Goal: Task Accomplishment & Management: Use online tool/utility

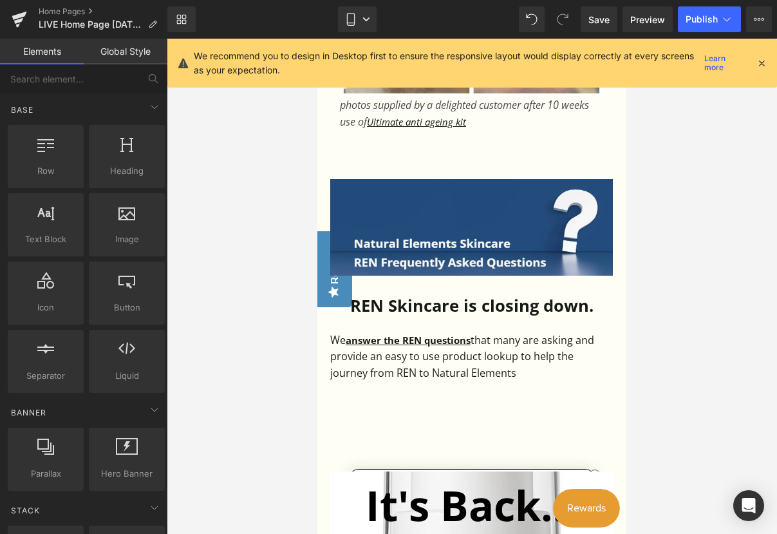
scroll to position [2883, 0]
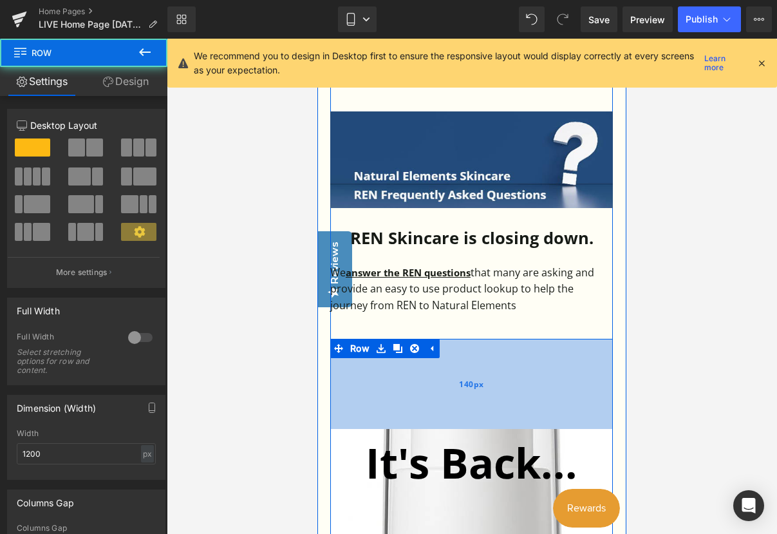
drag, startPoint x: 451, startPoint y: 348, endPoint x: 452, endPoint y: 373, distance: 25.1
click at [452, 373] on div "140px" at bounding box center [471, 384] width 283 height 90
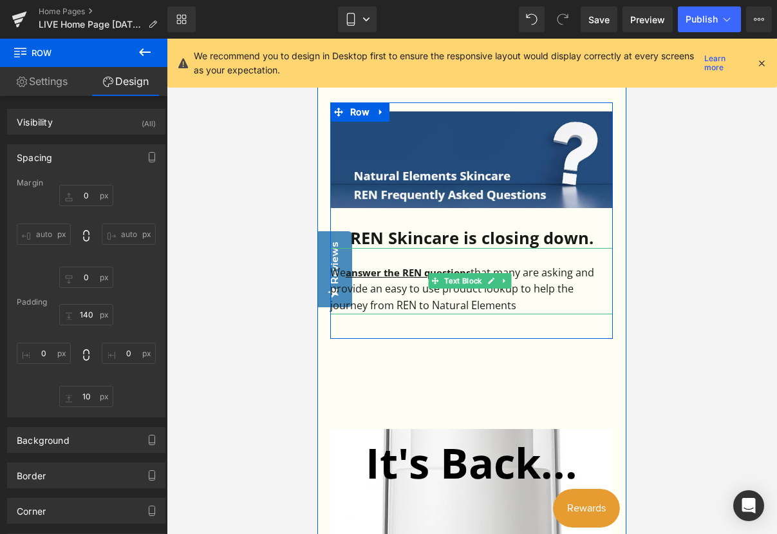
click at [586, 295] on p "We answer the REN questions that many are asking and provide an easy to use pro…" at bounding box center [471, 290] width 283 height 50
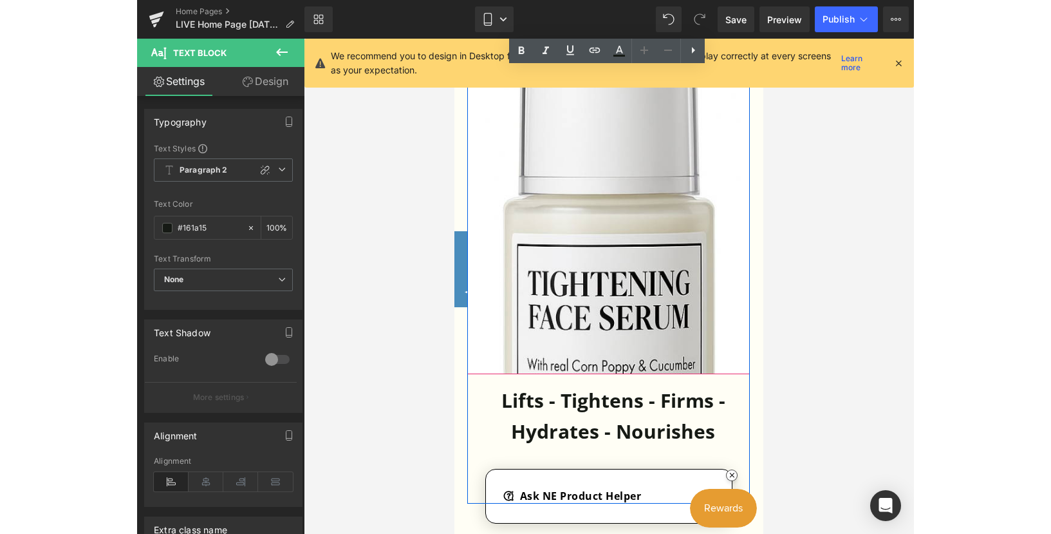
scroll to position [3205, 0]
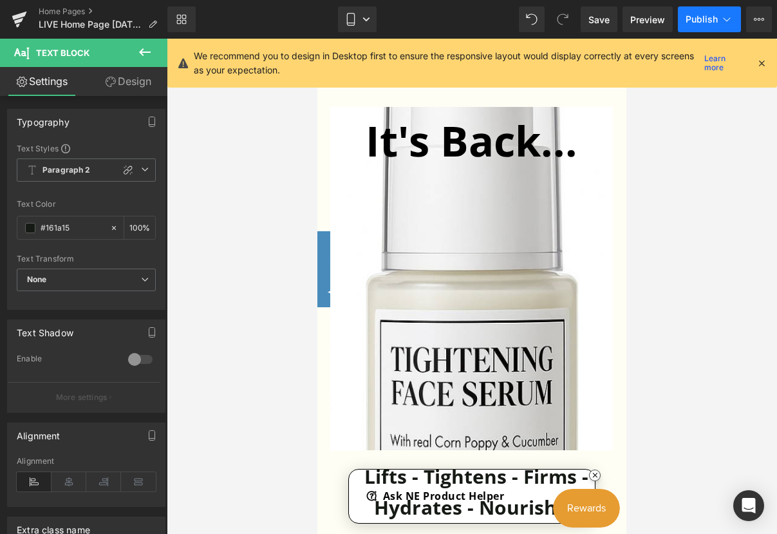
click at [701, 17] on span "Publish" at bounding box center [702, 19] width 32 height 10
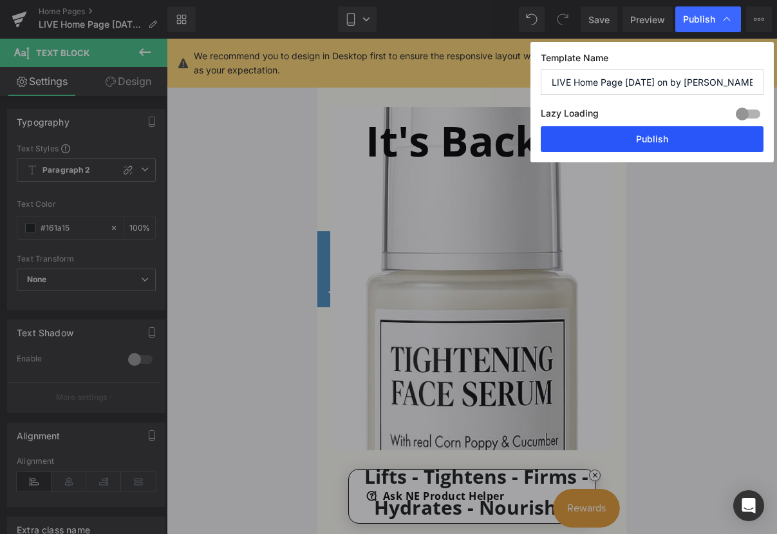
click at [657, 137] on button "Publish" at bounding box center [652, 139] width 223 height 26
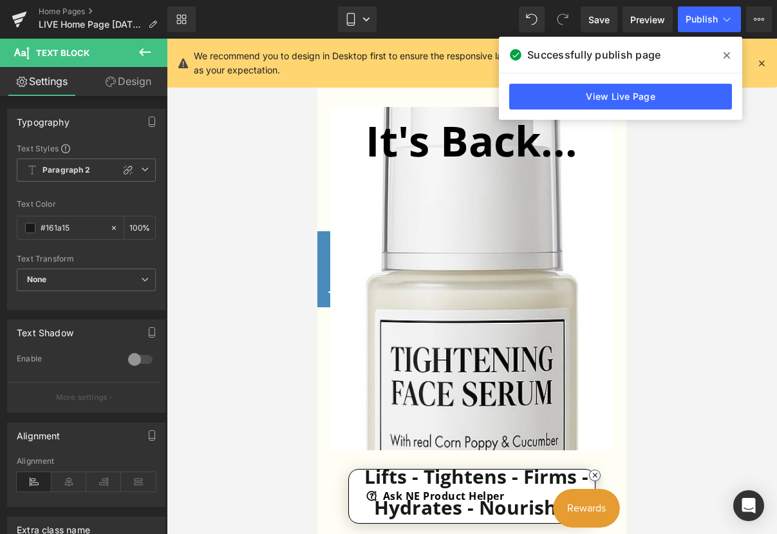
click at [654, 100] on link "View Live Page" at bounding box center [620, 97] width 223 height 26
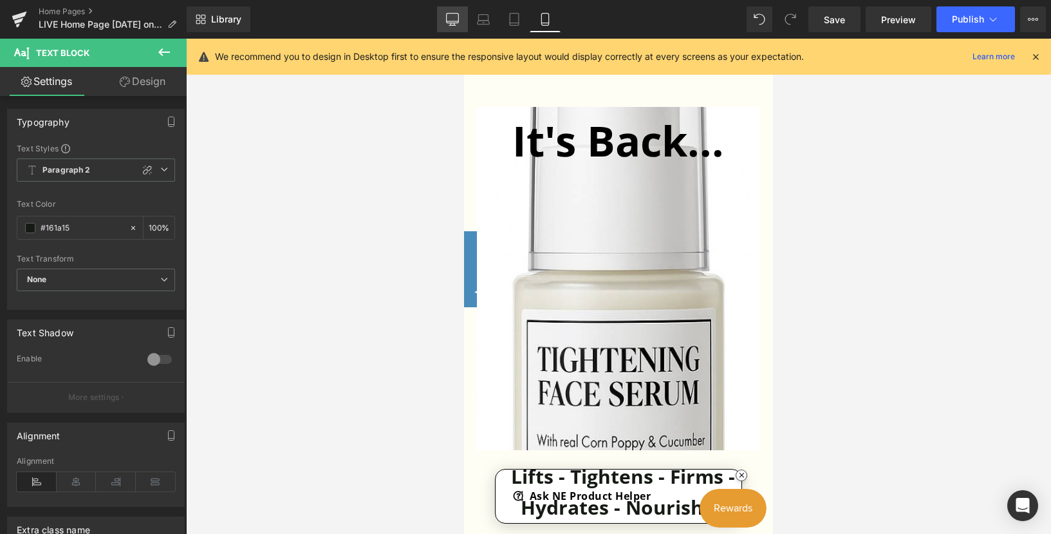
click at [458, 22] on icon at bounding box center [452, 19] width 12 height 10
type input "100"
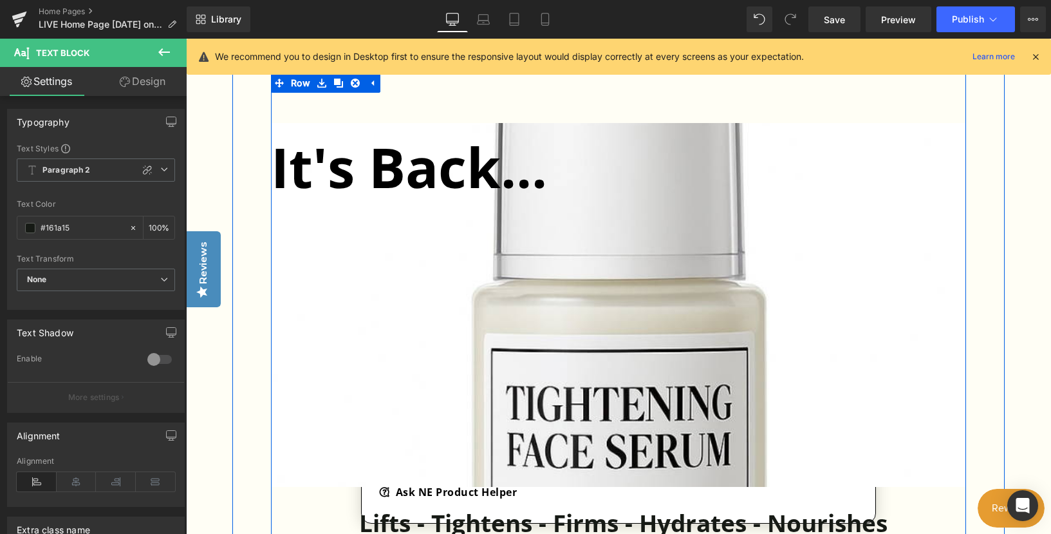
scroll to position [2288, 0]
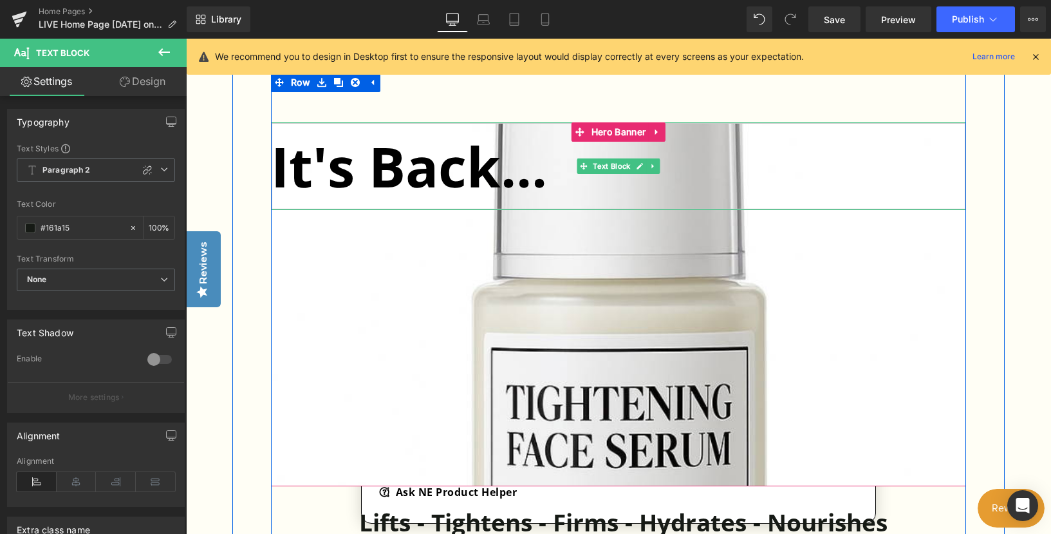
click at [466, 183] on strong "It's Back..." at bounding box center [409, 166] width 276 height 75
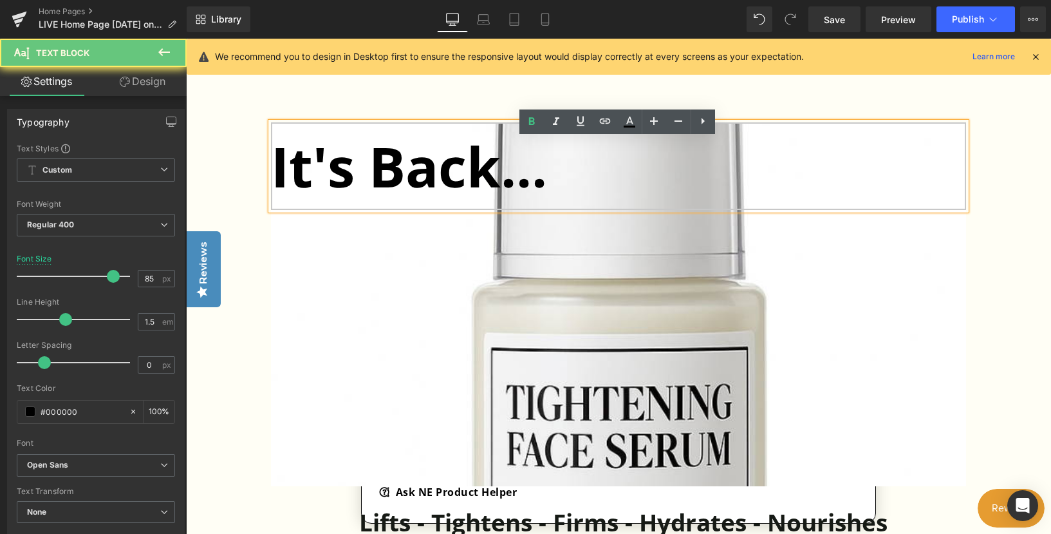
click at [290, 187] on strong "It's Back..." at bounding box center [409, 166] width 276 height 75
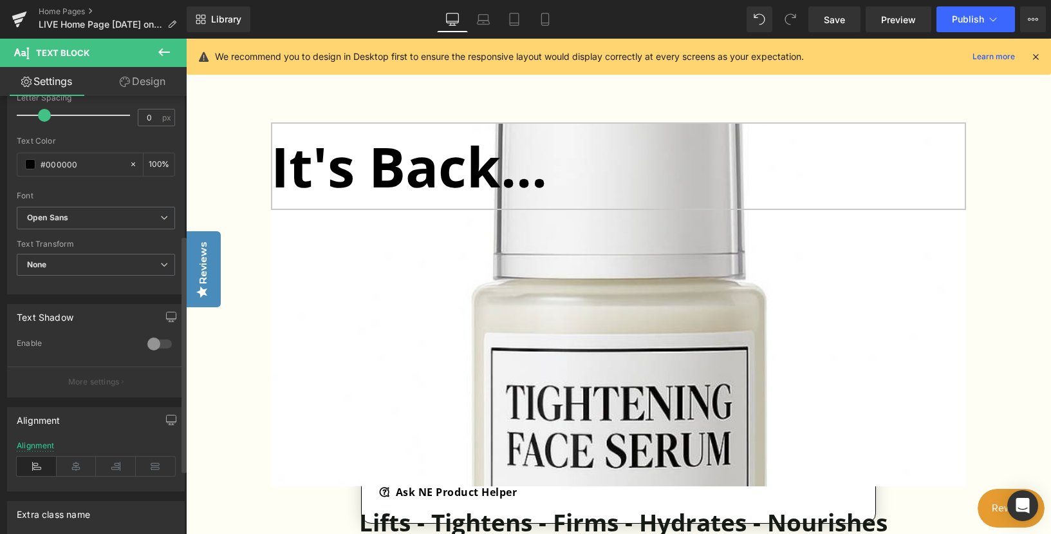
scroll to position [257, 0]
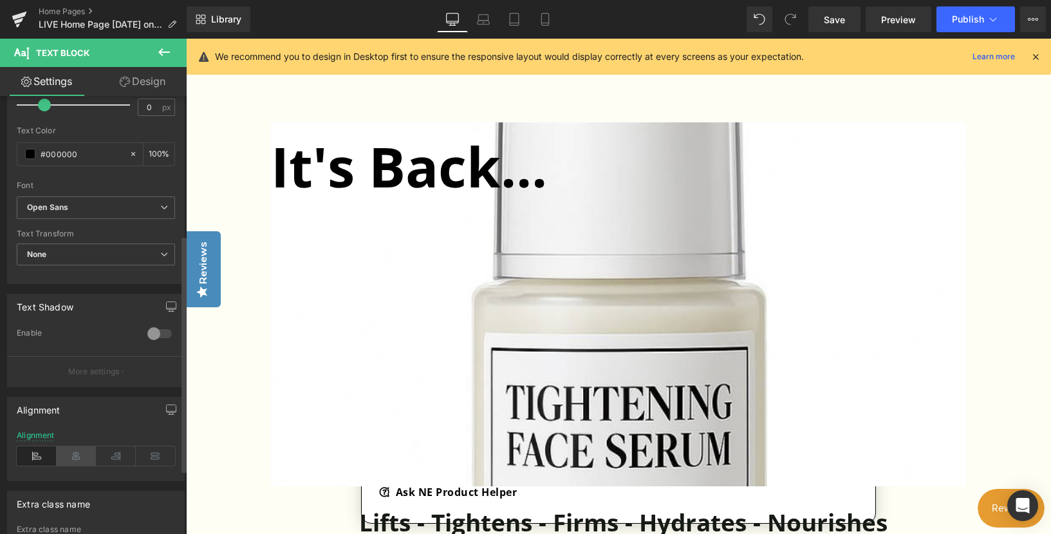
click at [73, 458] on icon at bounding box center [77, 455] width 40 height 19
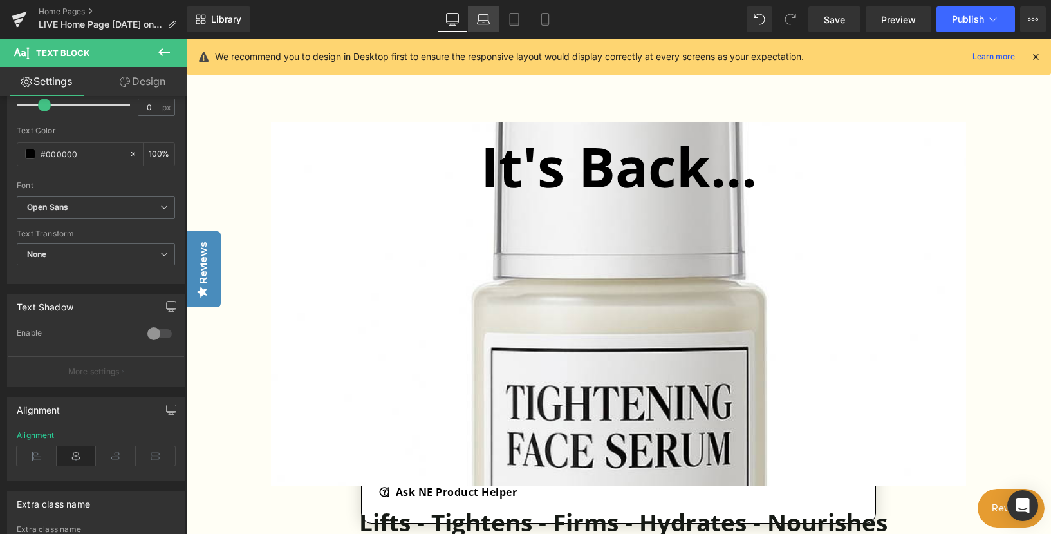
click at [480, 19] on icon at bounding box center [483, 19] width 13 height 13
type input "84"
type input "100"
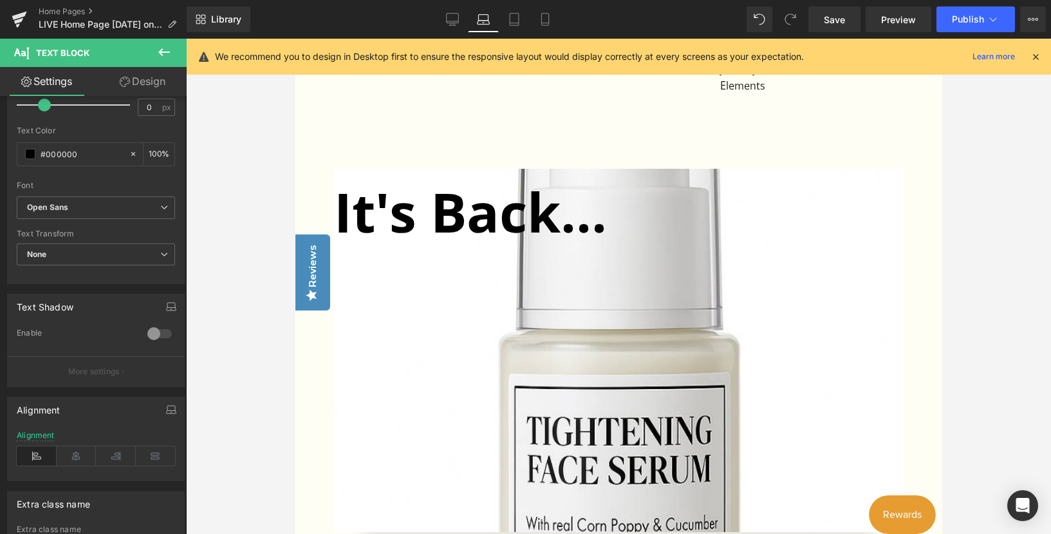
scroll to position [2317, 0]
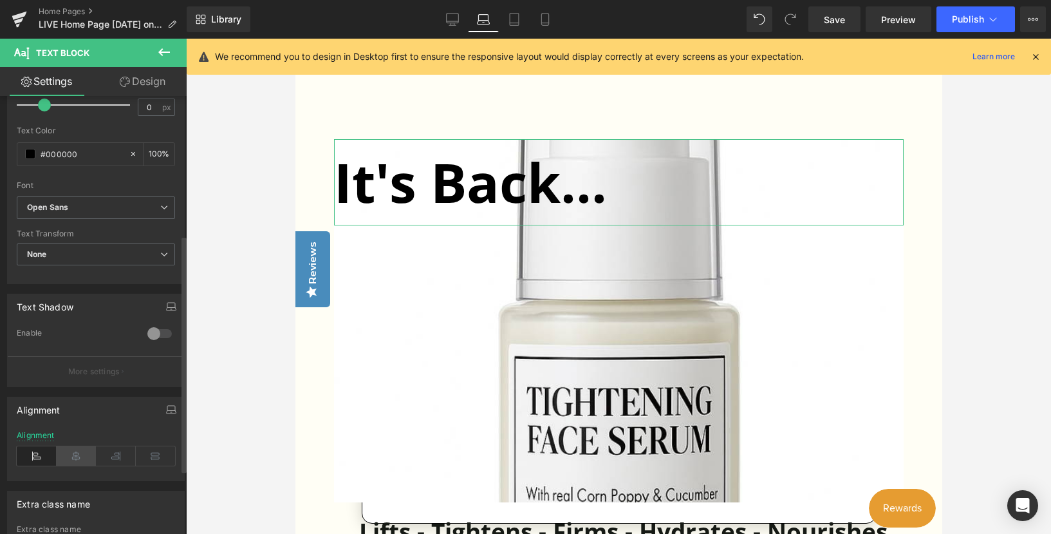
click at [74, 458] on icon at bounding box center [77, 455] width 40 height 19
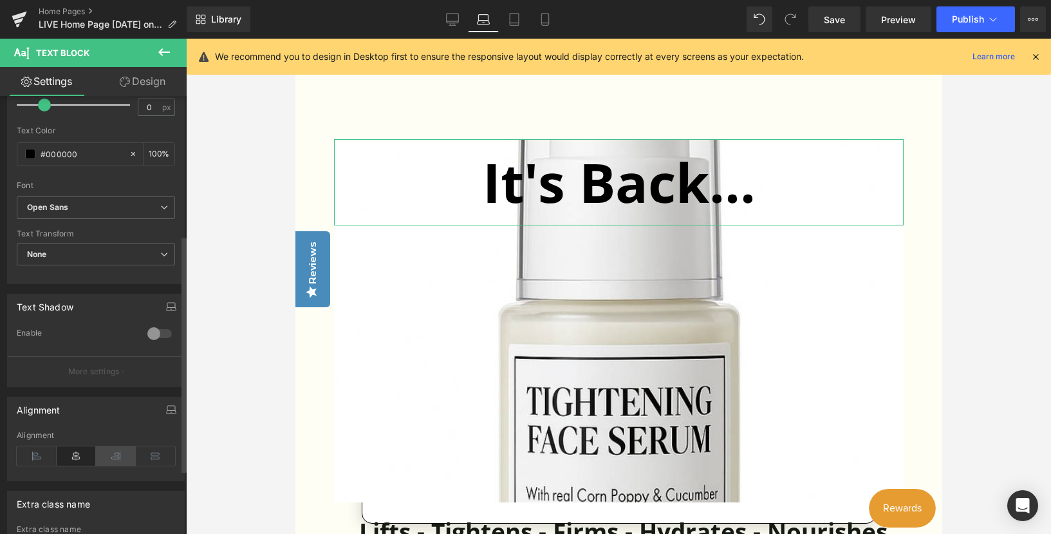
click at [109, 456] on icon at bounding box center [116, 455] width 40 height 19
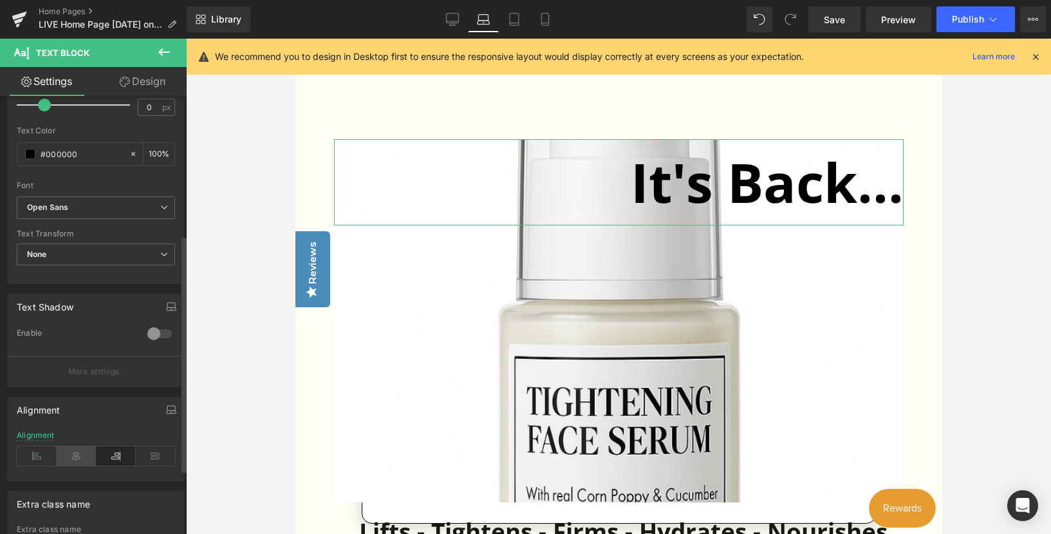
click at [75, 460] on icon at bounding box center [77, 455] width 40 height 19
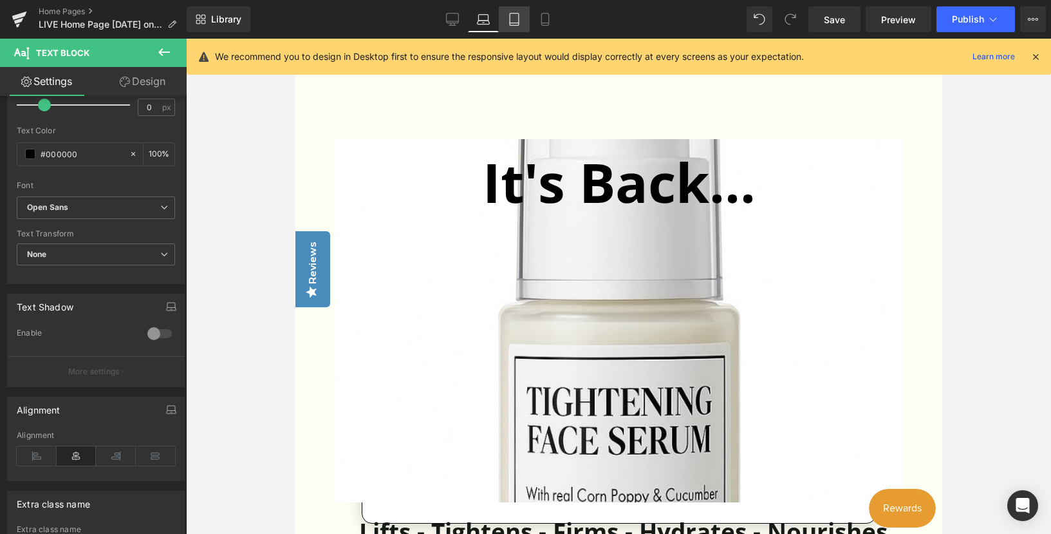
click at [518, 21] on icon at bounding box center [514, 19] width 13 height 13
type input "82"
type input "100"
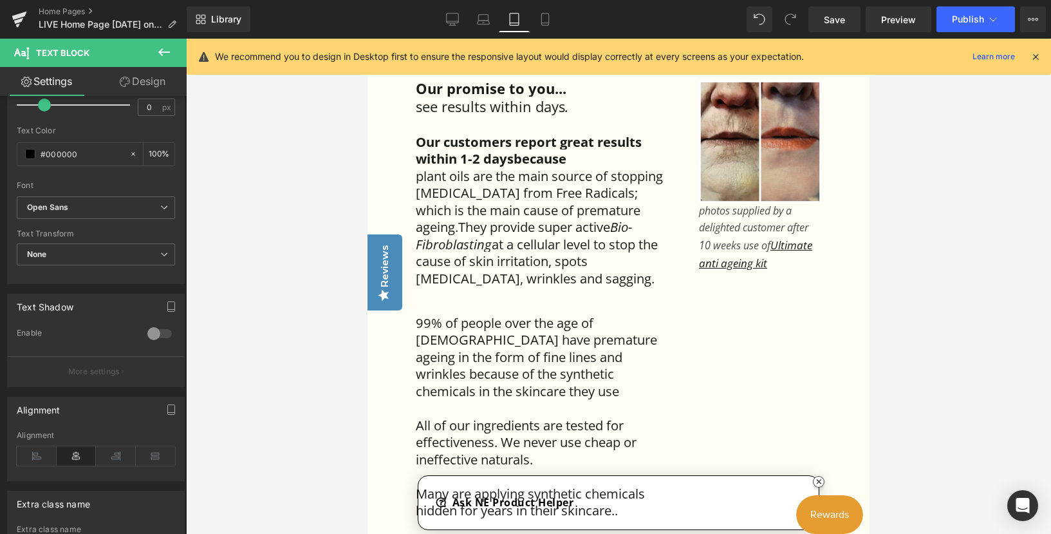
scroll to position [3126, 0]
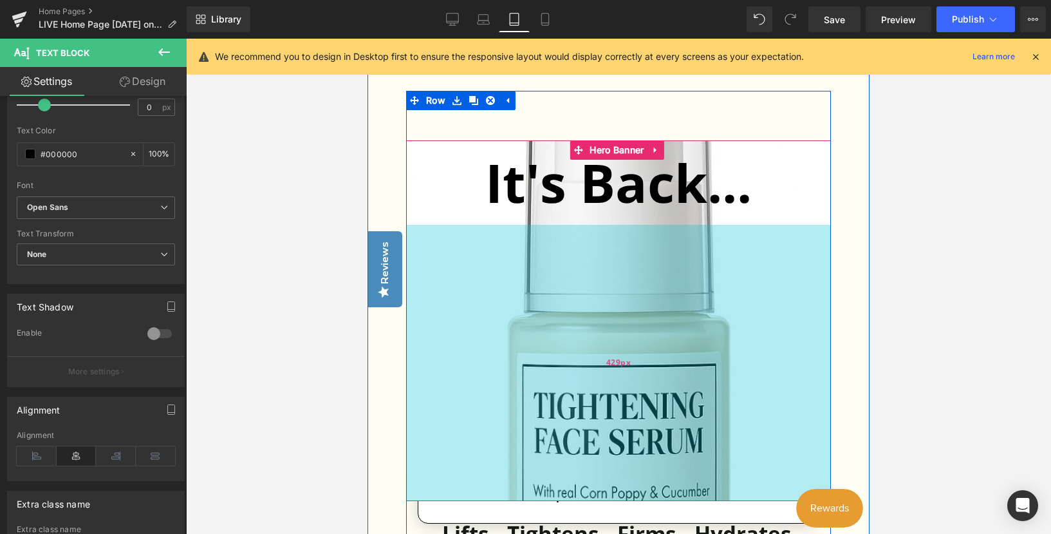
click at [459, 307] on div "429px" at bounding box center [618, 363] width 425 height 276
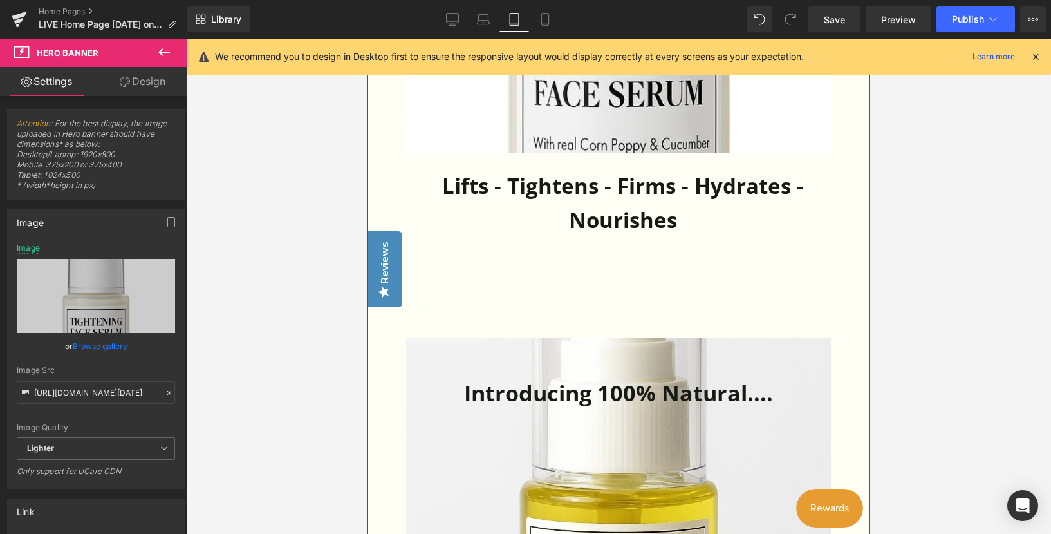
scroll to position [3512, 0]
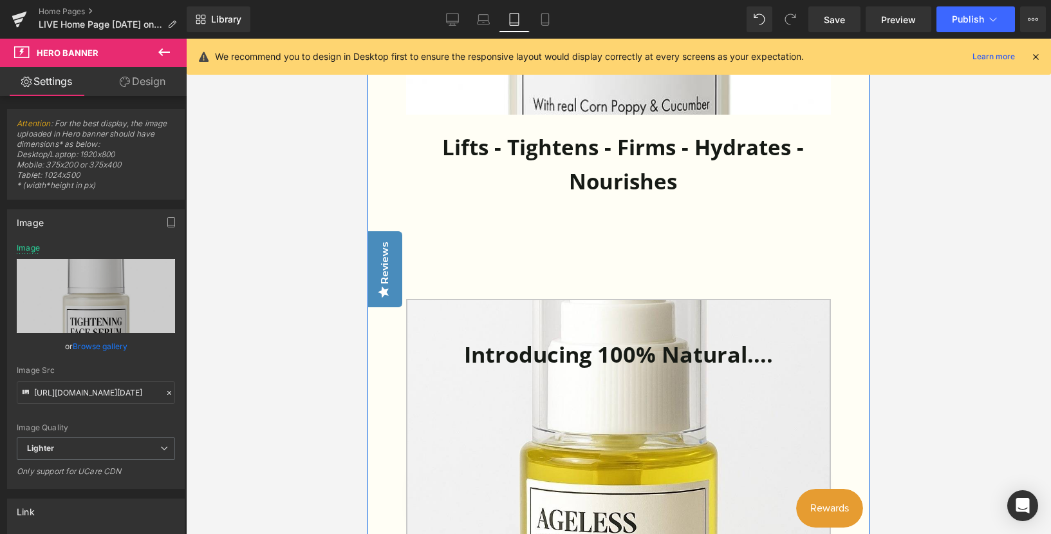
click at [489, 418] on link at bounding box center [618, 483] width 425 height 369
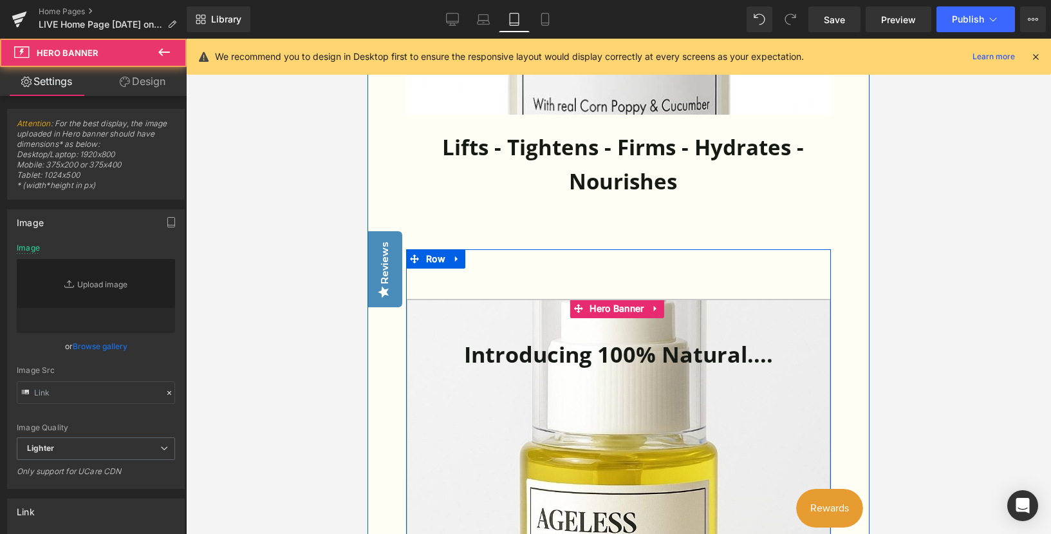
type input "[URL][DOMAIN_NAME][DATE]"
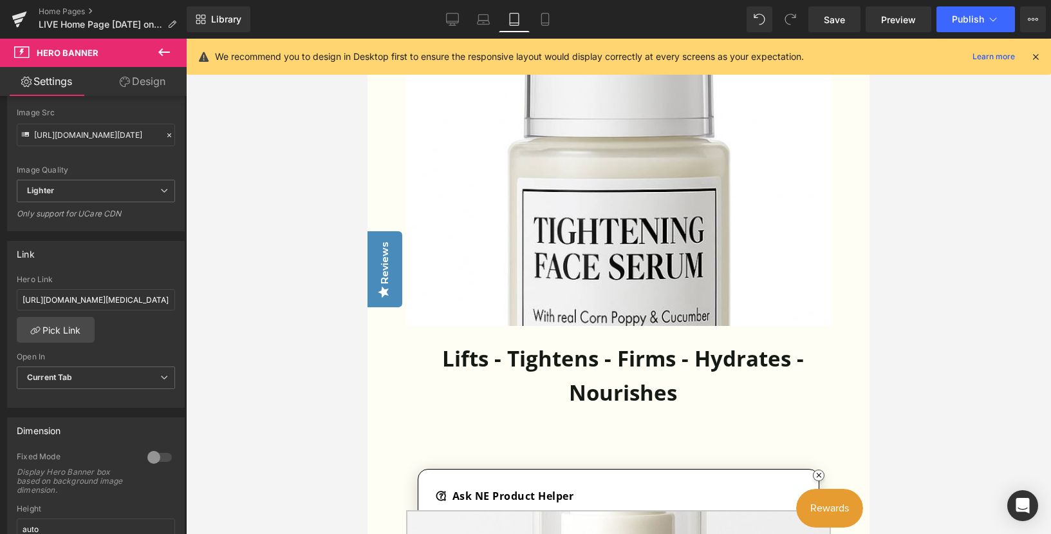
scroll to position [3255, 0]
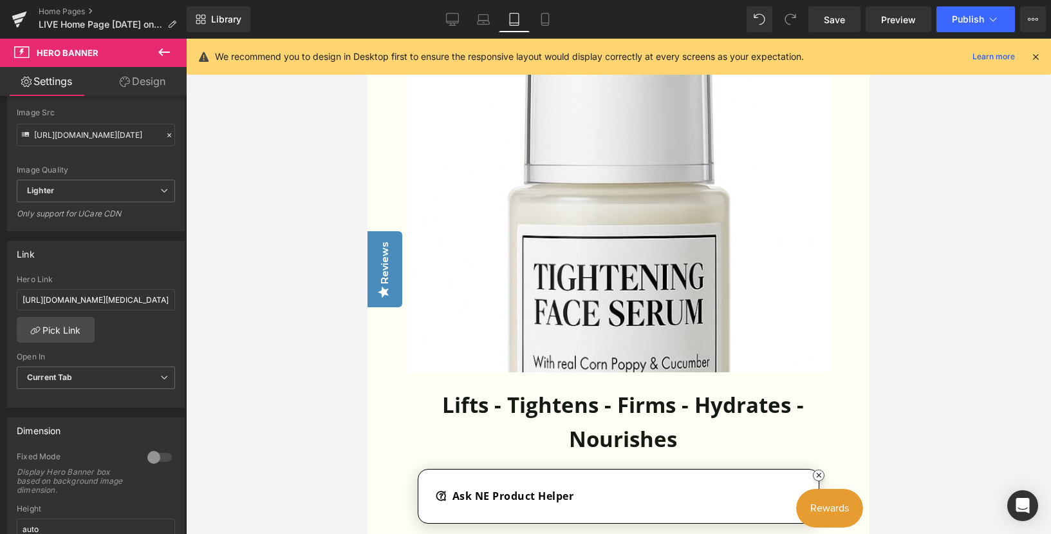
click at [547, 305] on div "It's Back... Text Block Hero Banner 429px" at bounding box center [618, 192] width 425 height 360
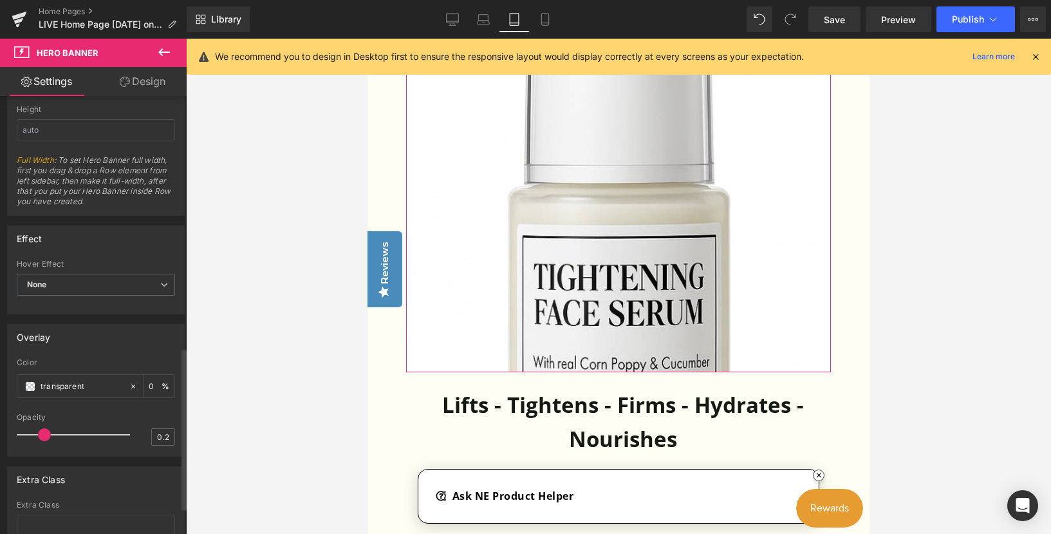
scroll to position [751, 0]
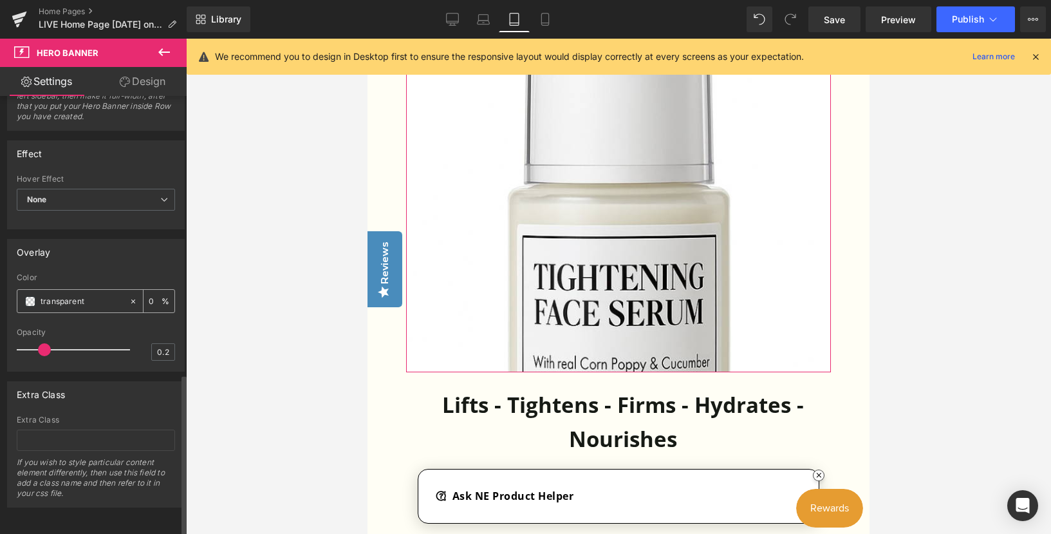
click at [129, 297] on icon at bounding box center [133, 301] width 9 height 9
click at [26, 296] on span at bounding box center [30, 301] width 10 height 10
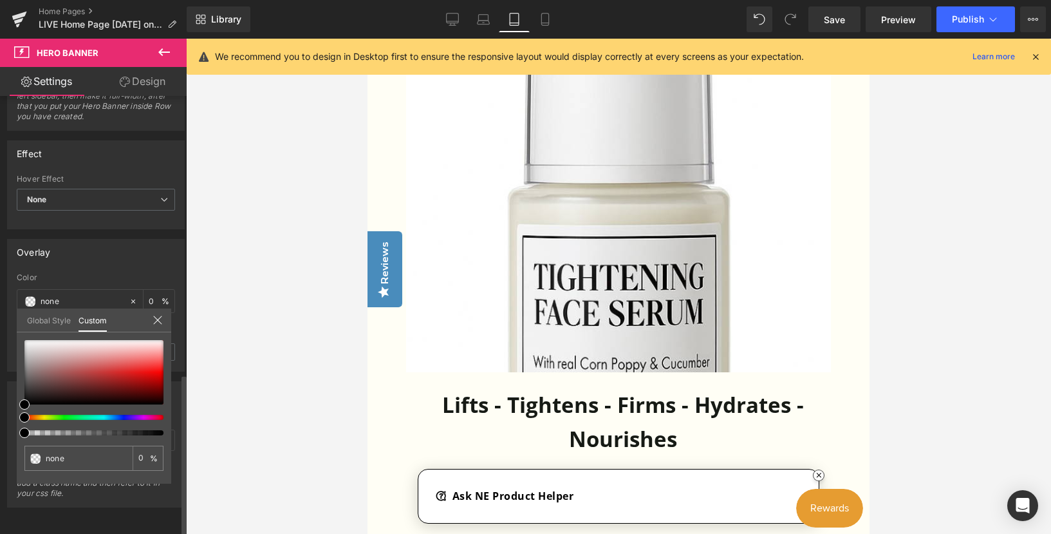
type input "#000000"
type input "4"
type input "#000000"
type input "4"
type input "19"
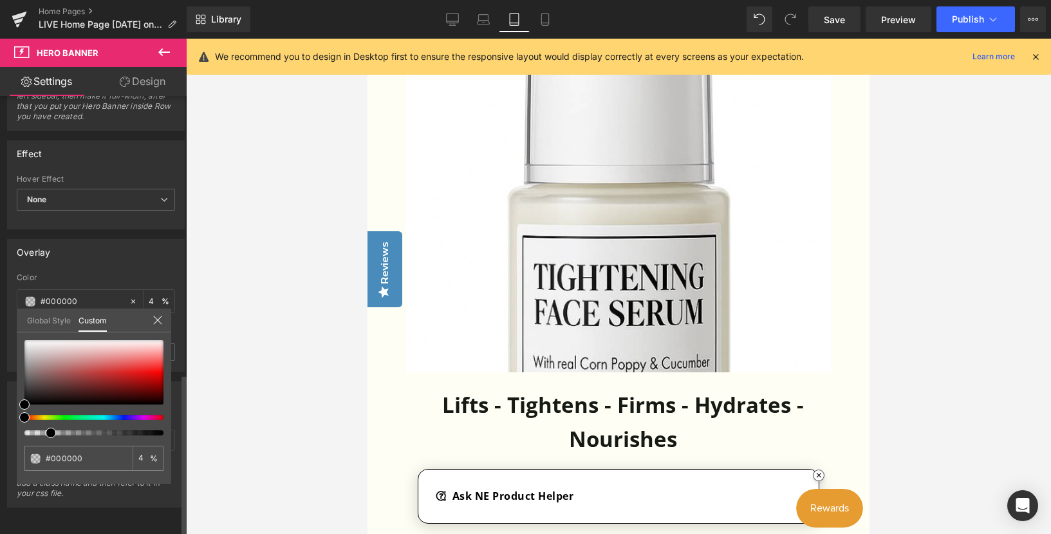
type input "19"
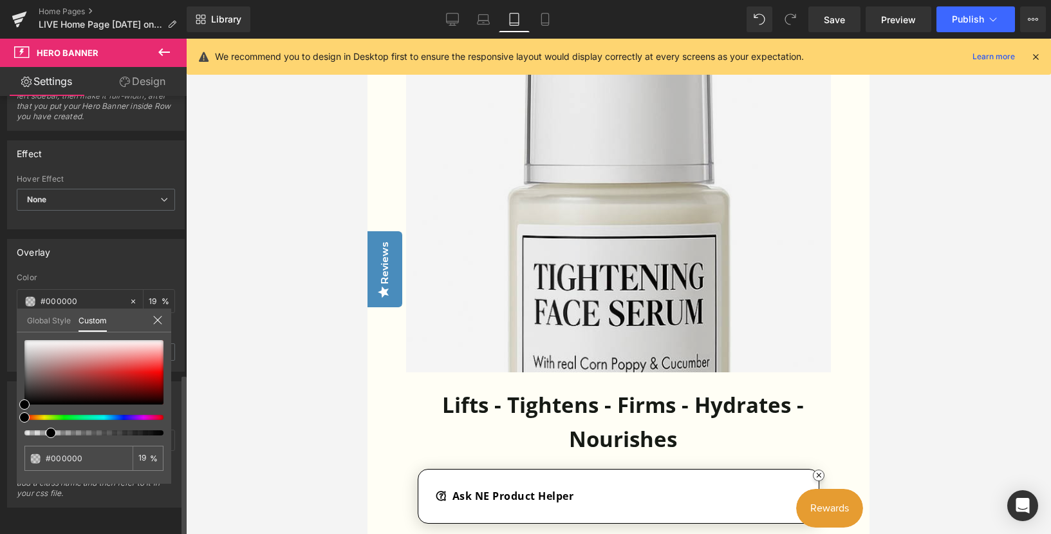
type input "25"
type input "34"
type input "42"
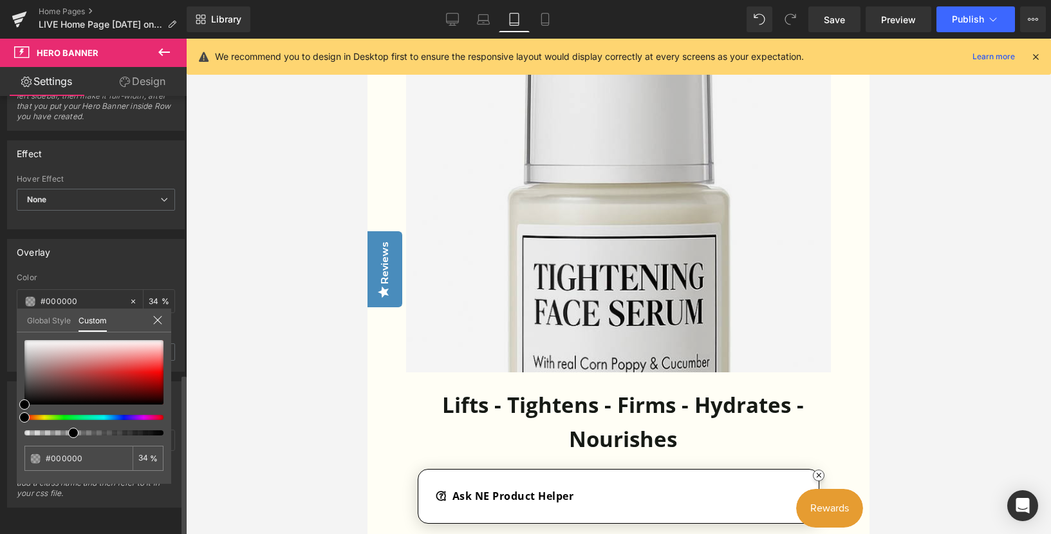
type input "42"
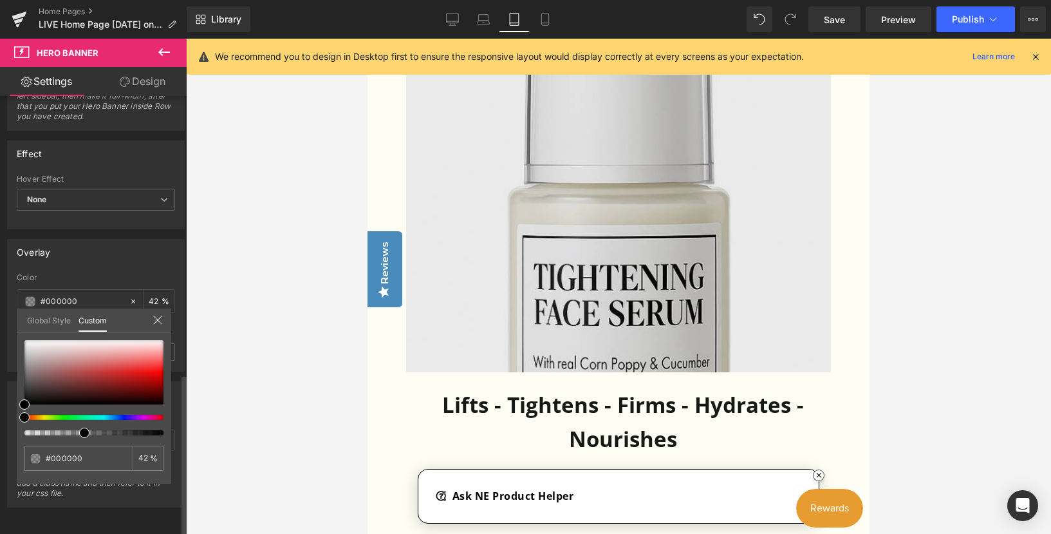
drag, startPoint x: 24, startPoint y: 434, endPoint x: 80, endPoint y: 438, distance: 55.5
click at [80, 438] on div "#000000 42 %" at bounding box center [94, 412] width 154 height 144
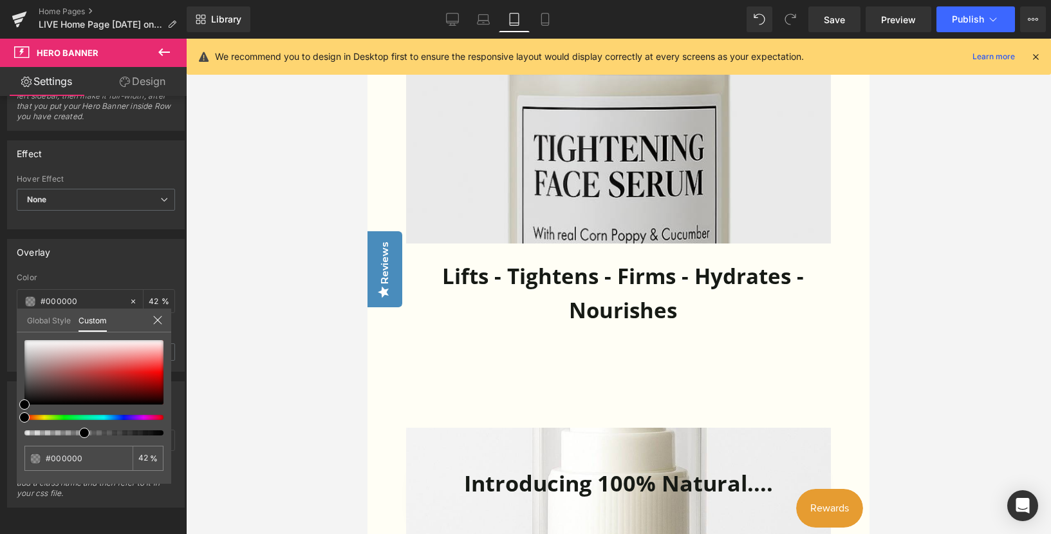
scroll to position [3191, 0]
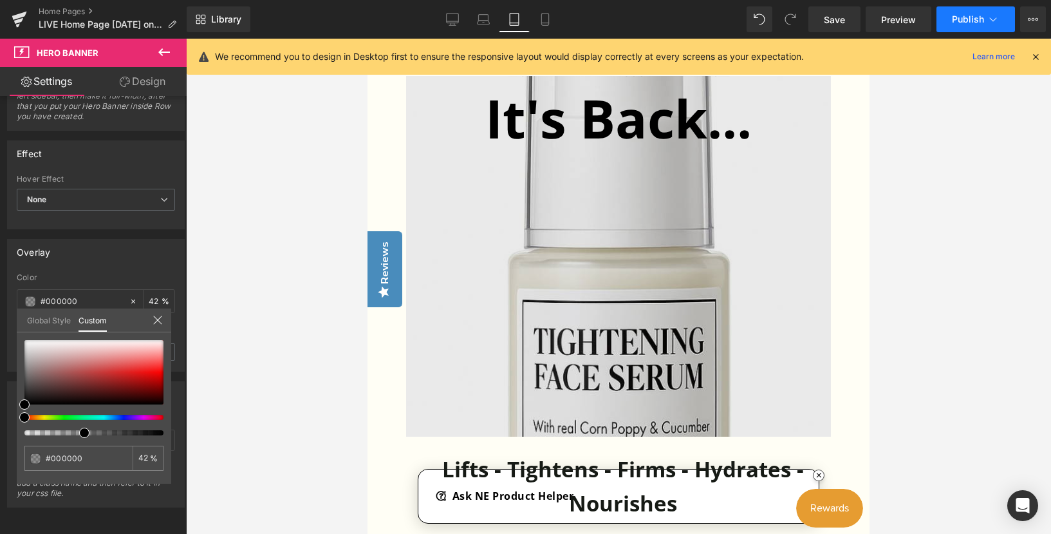
click at [776, 19] on span "Publish" at bounding box center [968, 19] width 32 height 10
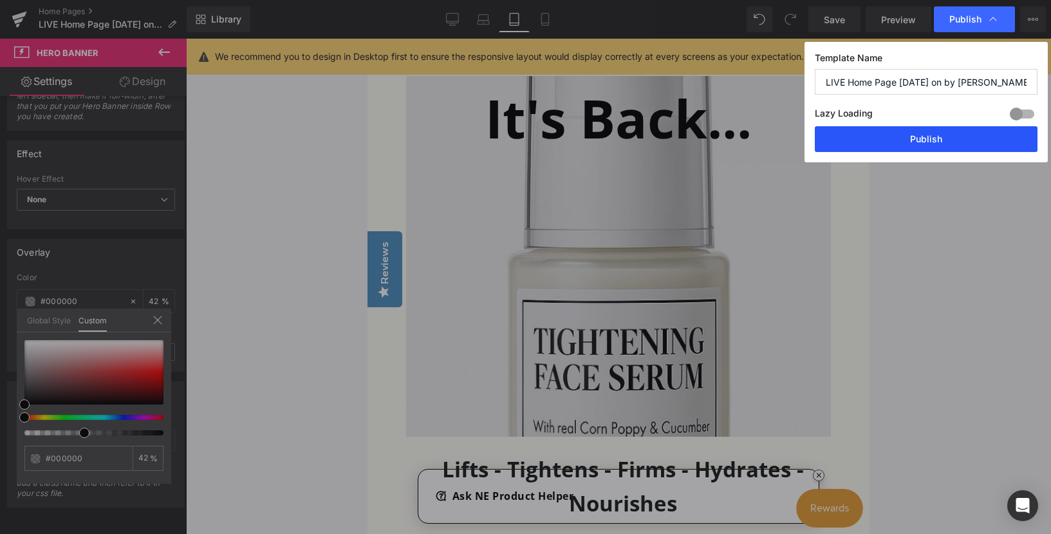
click at [776, 135] on button "Publish" at bounding box center [926, 139] width 223 height 26
